Goal: Task Accomplishment & Management: Use online tool/utility

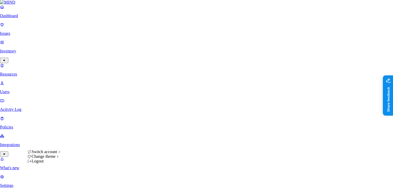
click at [51, 164] on div "Logout" at bounding box center [45, 161] width 34 height 5
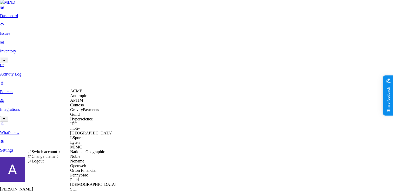
scroll to position [174, 0]
click at [77, 187] on span "SCI" at bounding box center [73, 189] width 6 height 4
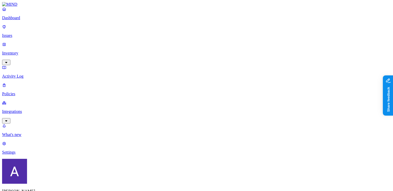
click at [38, 101] on link "Integrations" at bounding box center [196, 112] width 389 height 22
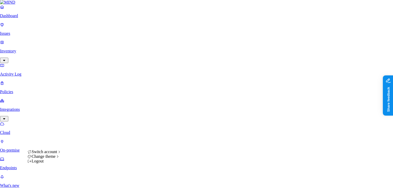
click at [53, 164] on div "Logout" at bounding box center [45, 161] width 34 height 5
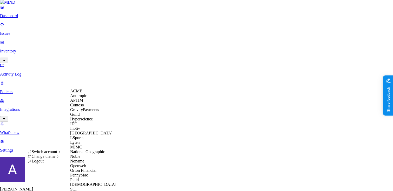
click at [82, 93] on span "ACME" at bounding box center [76, 91] width 12 height 4
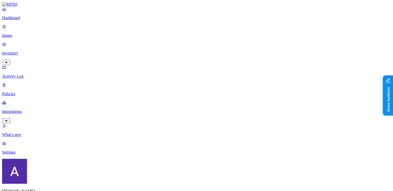
click at [28, 109] on p "Integrations" at bounding box center [196, 111] width 389 height 5
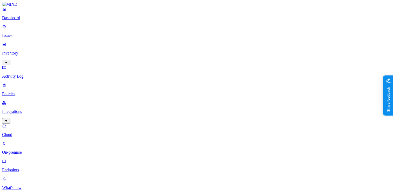
scroll to position [89, 0]
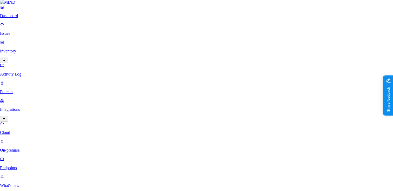
select select "https://mind-acme.atlassian.net"
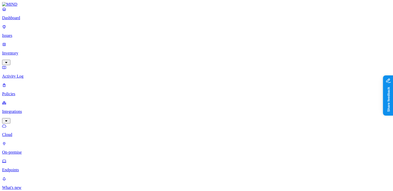
scroll to position [89, 0]
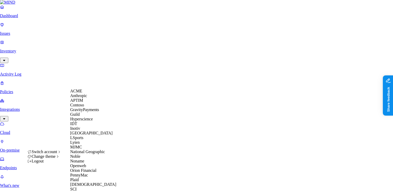
scroll to position [13, 0]
click at [80, 131] on span "Inotiv" at bounding box center [75, 128] width 10 height 4
